Goal: Check status: Check status

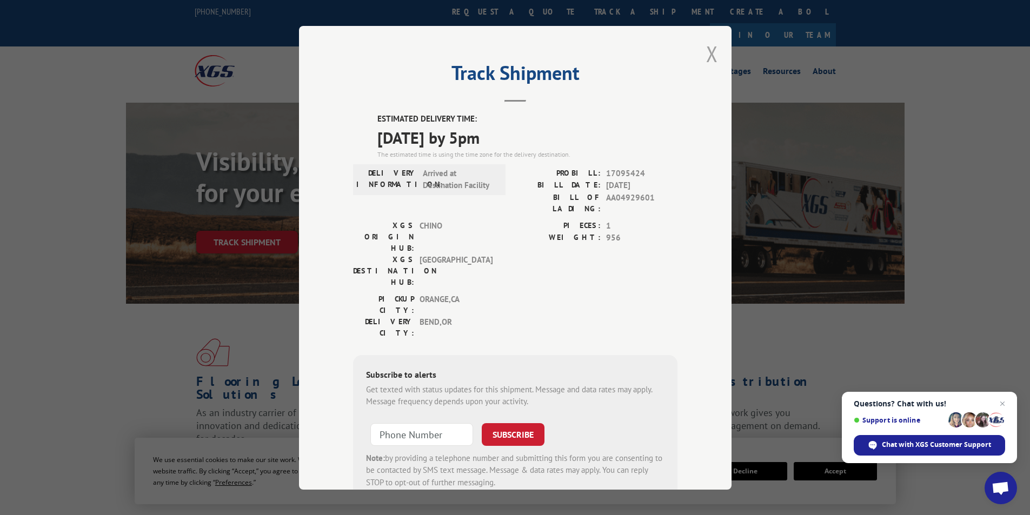
click at [707, 56] on button "Close modal" at bounding box center [712, 53] width 12 height 29
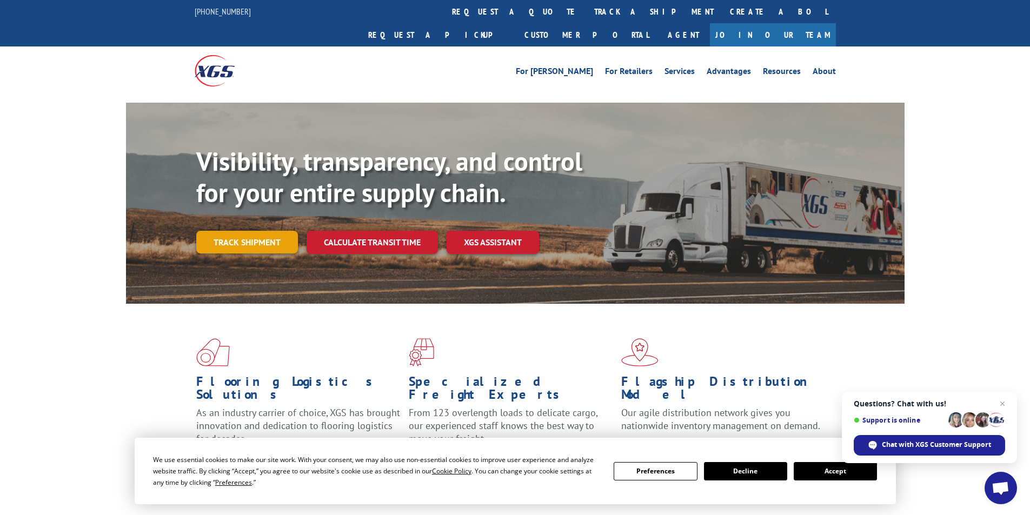
click at [260, 231] on link "Track shipment" at bounding box center [247, 242] width 102 height 23
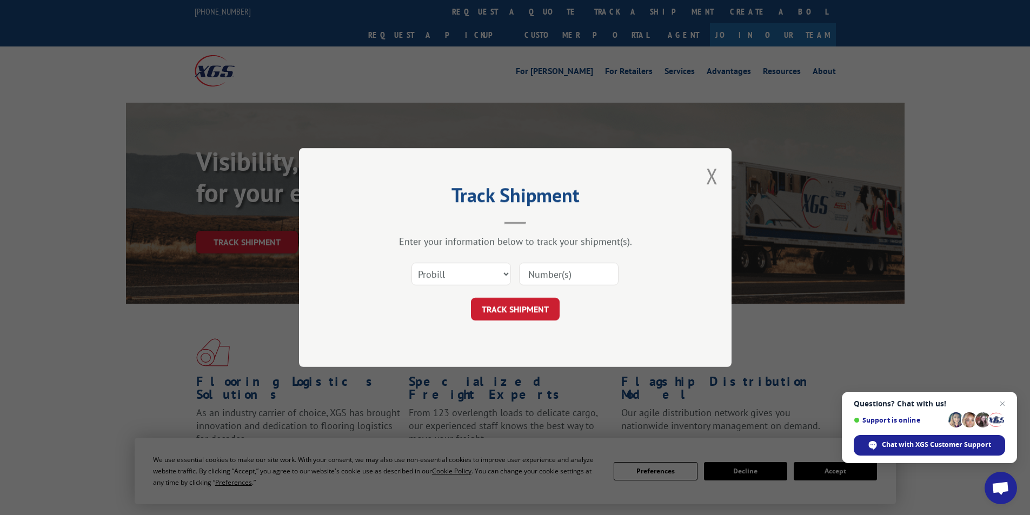
click at [556, 276] on input at bounding box center [568, 274] width 99 height 23
paste input "17095488"
type input "17095488"
click at [510, 306] on button "TRACK SHIPMENT" at bounding box center [515, 309] width 89 height 23
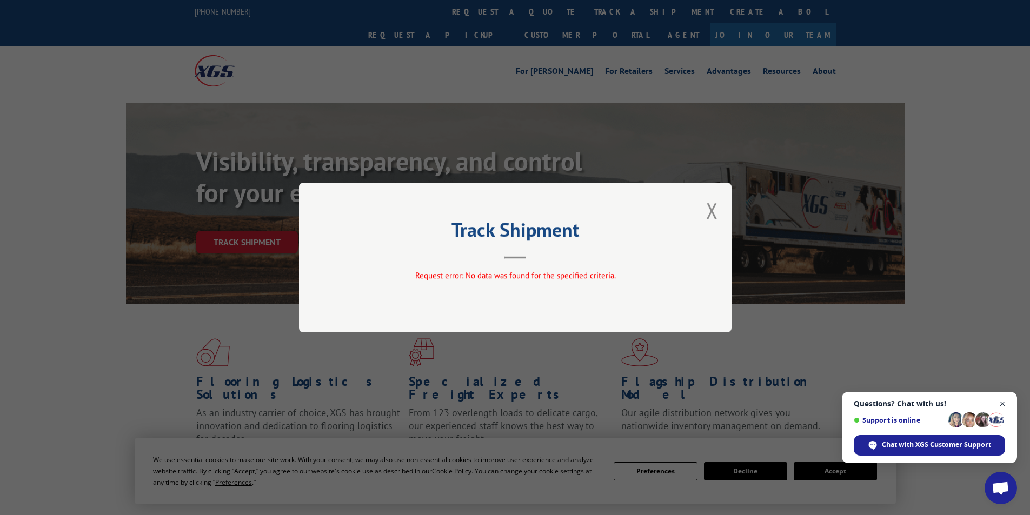
click at [1001, 402] on span "Close chat" at bounding box center [1003, 404] width 14 height 14
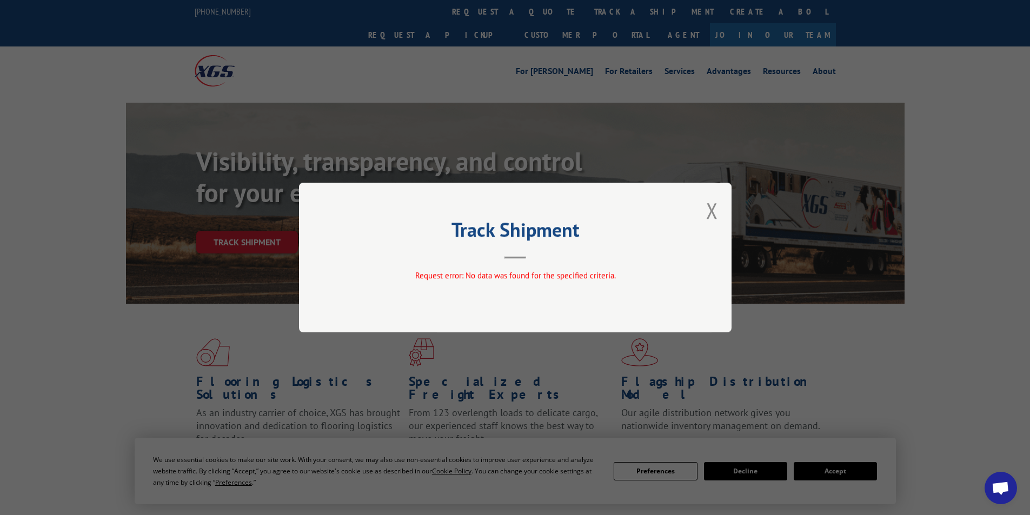
click at [719, 215] on div "Track Shipment Request error: No data was found for the specified criteria." at bounding box center [515, 258] width 433 height 150
click at [714, 210] on button "Close modal" at bounding box center [712, 210] width 12 height 29
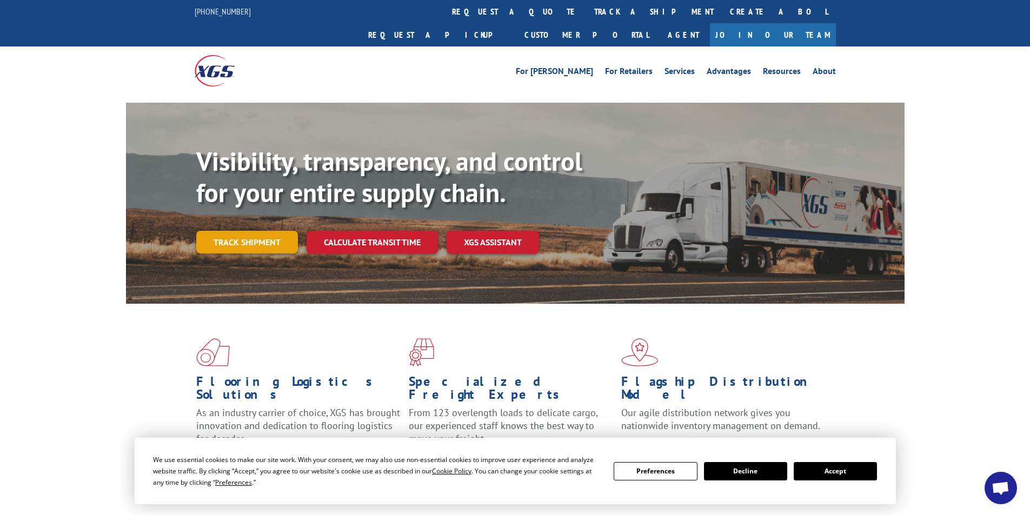
click at [257, 231] on link "Track shipment" at bounding box center [247, 242] width 102 height 23
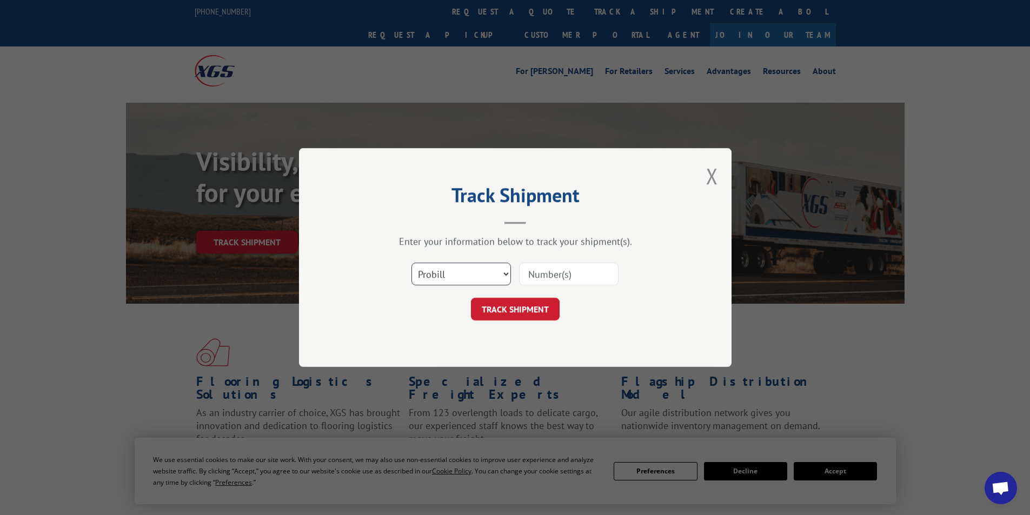
click at [483, 275] on select "Select category... Probill BOL PO" at bounding box center [460, 274] width 99 height 23
select select "po"
click at [411, 263] on select "Select category... Probill BOL PO" at bounding box center [460, 274] width 99 height 23
click at [536, 269] on input at bounding box center [568, 274] width 99 height 23
paste input "25547405"
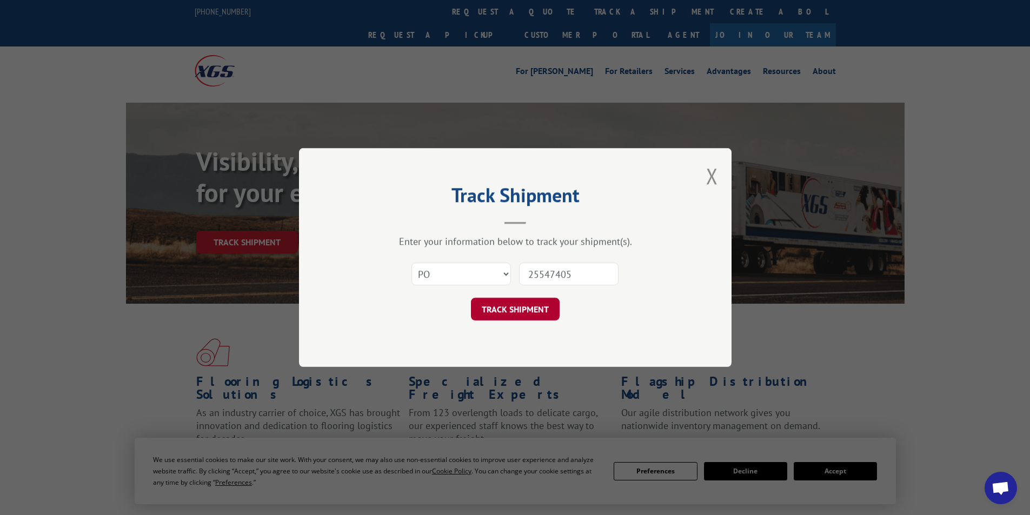
type input "25547405"
click at [513, 300] on button "TRACK SHIPMENT" at bounding box center [515, 309] width 89 height 23
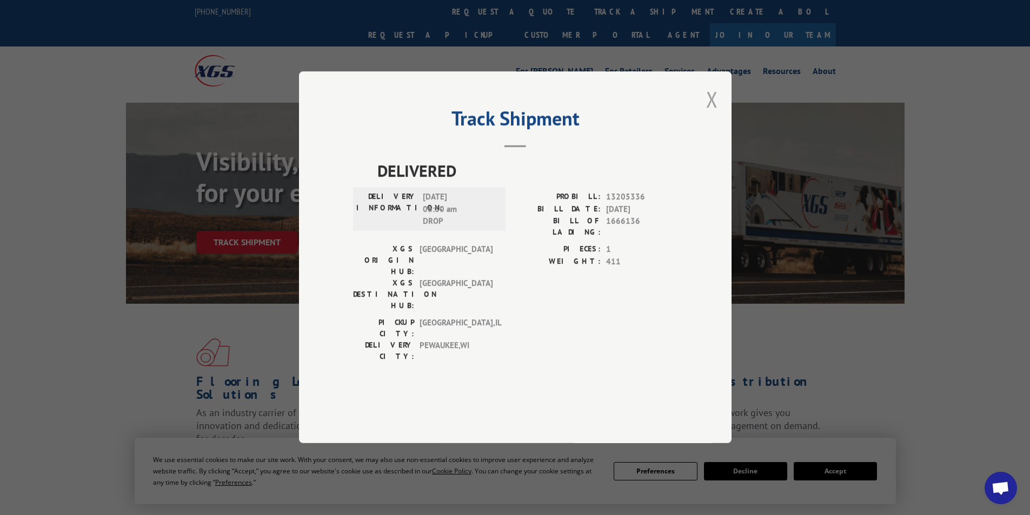
click at [709, 114] on button "Close modal" at bounding box center [712, 99] width 12 height 29
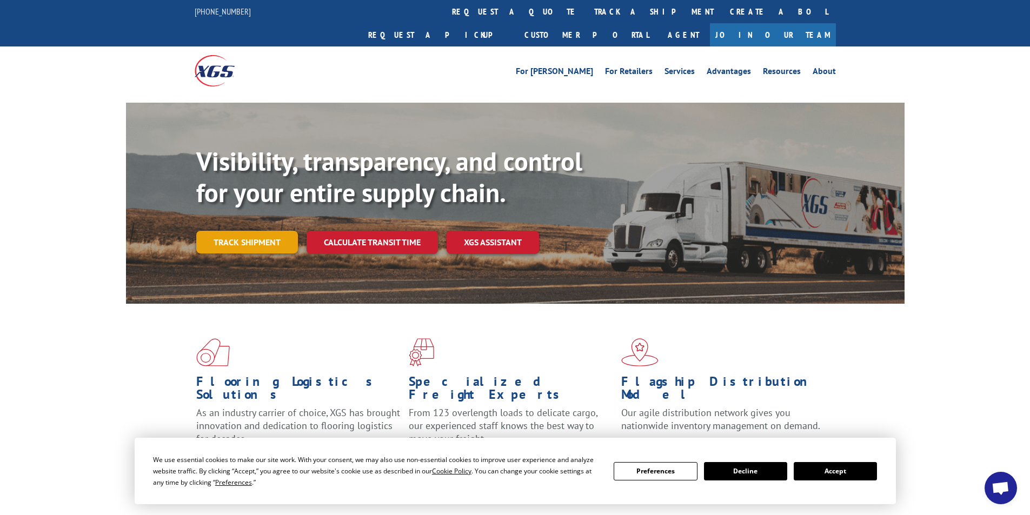
click at [249, 231] on link "Track shipment" at bounding box center [247, 242] width 102 height 23
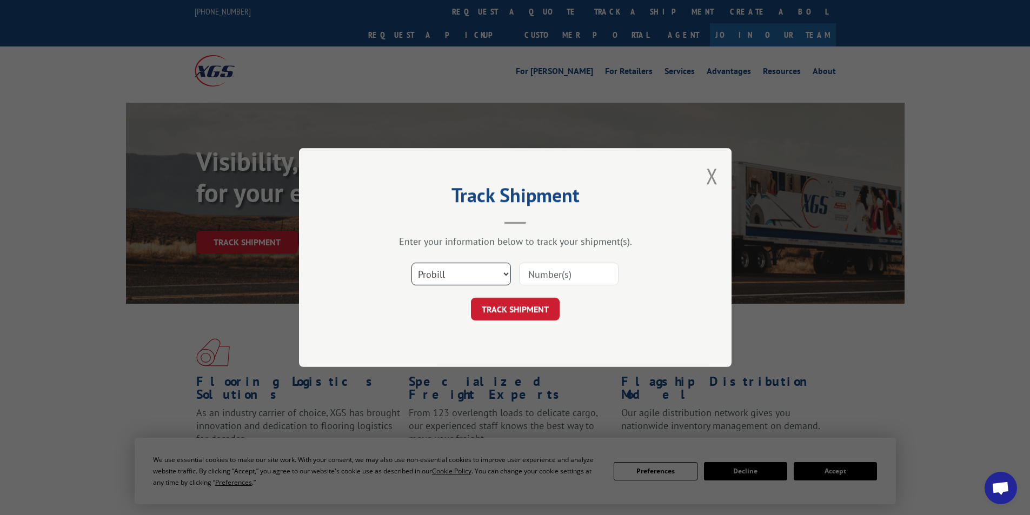
click at [439, 270] on select "Select category... Probill BOL PO" at bounding box center [460, 274] width 99 height 23
select select "bol"
click at [411, 263] on select "Select category... Probill BOL PO" at bounding box center [460, 274] width 99 height 23
click at [557, 271] on input at bounding box center [568, 274] width 99 height 23
type input "AA04934053"
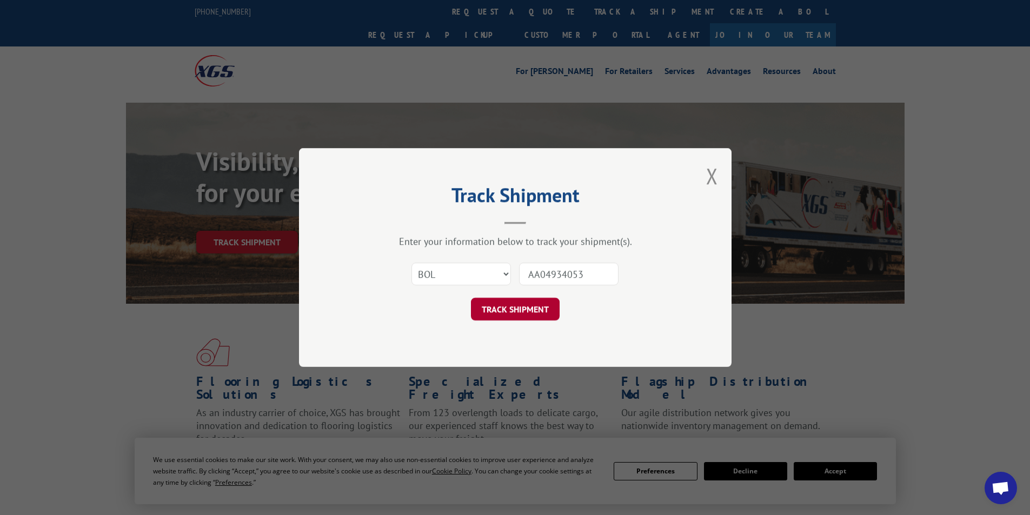
click at [547, 314] on button "TRACK SHIPMENT" at bounding box center [515, 309] width 89 height 23
